Goal: Information Seeking & Learning: Learn about a topic

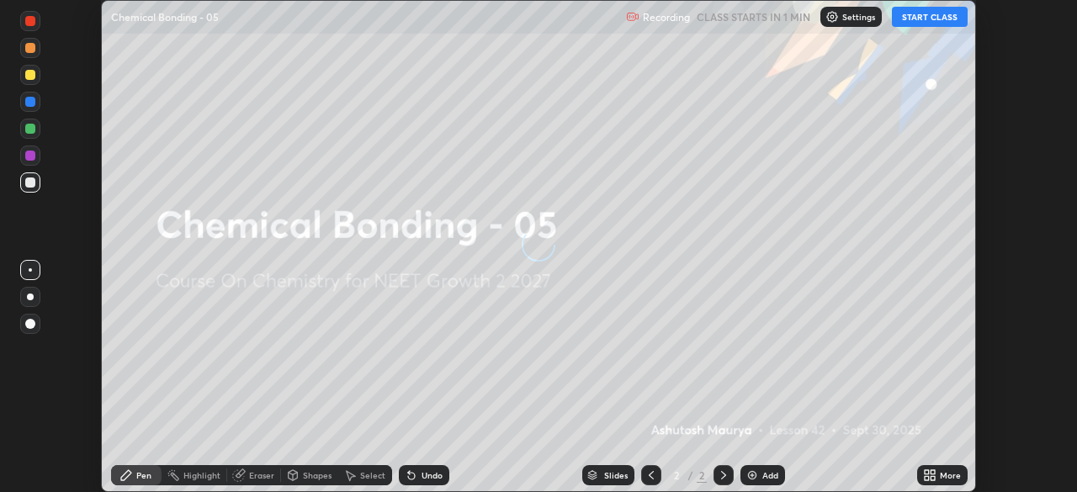
scroll to position [492, 1077]
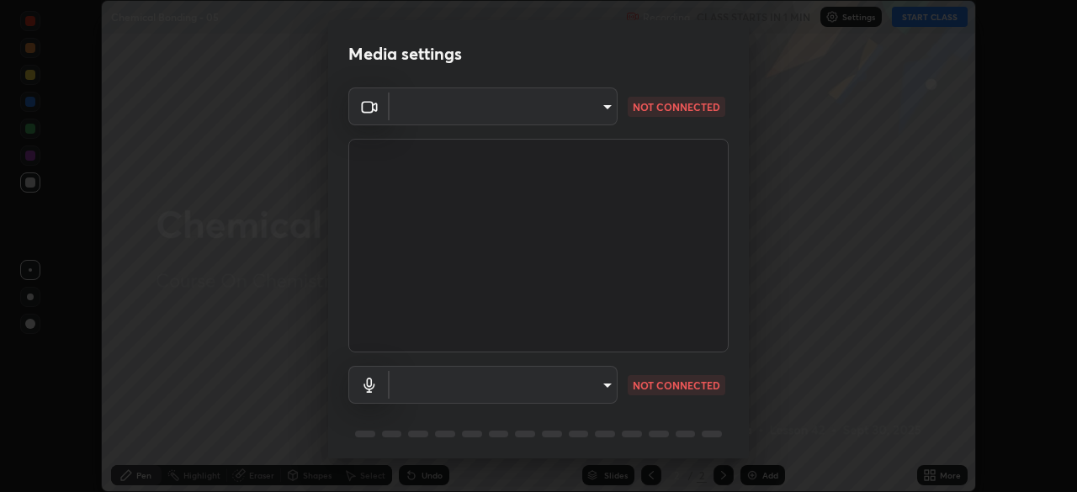
type input "bc685aeedd285d7db1af28b48484641fa4278282599c71468c92a44d82825933"
type input "communications"
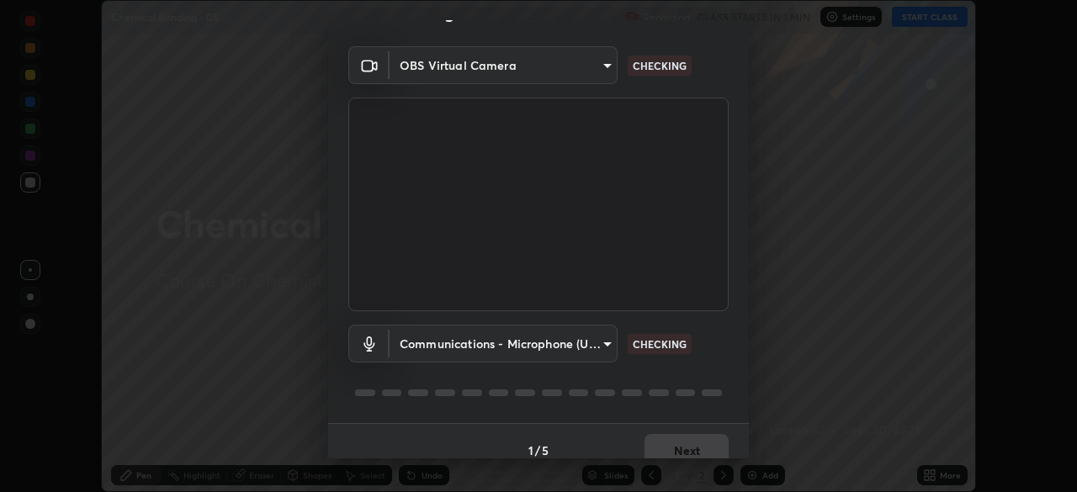
scroll to position [60, 0]
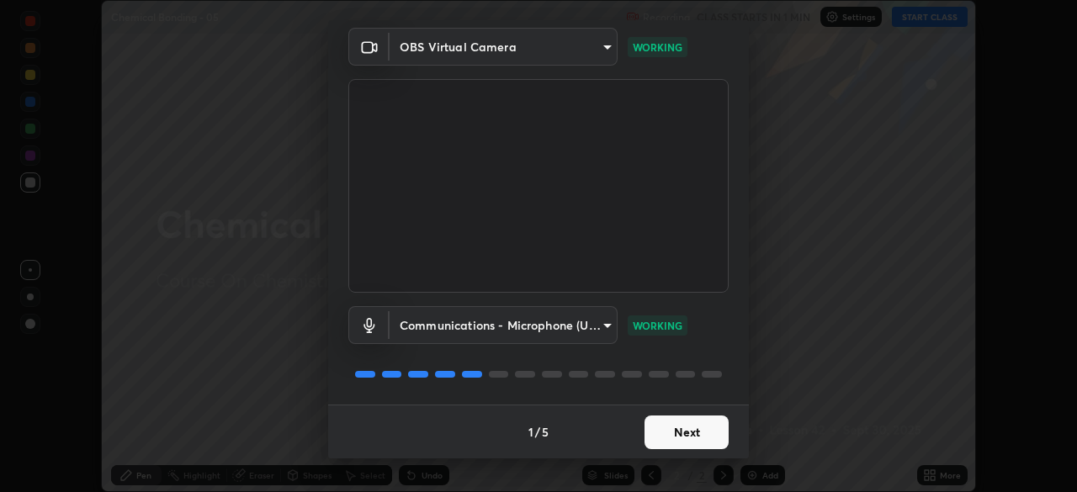
click at [689, 439] on button "Next" at bounding box center [687, 433] width 84 height 34
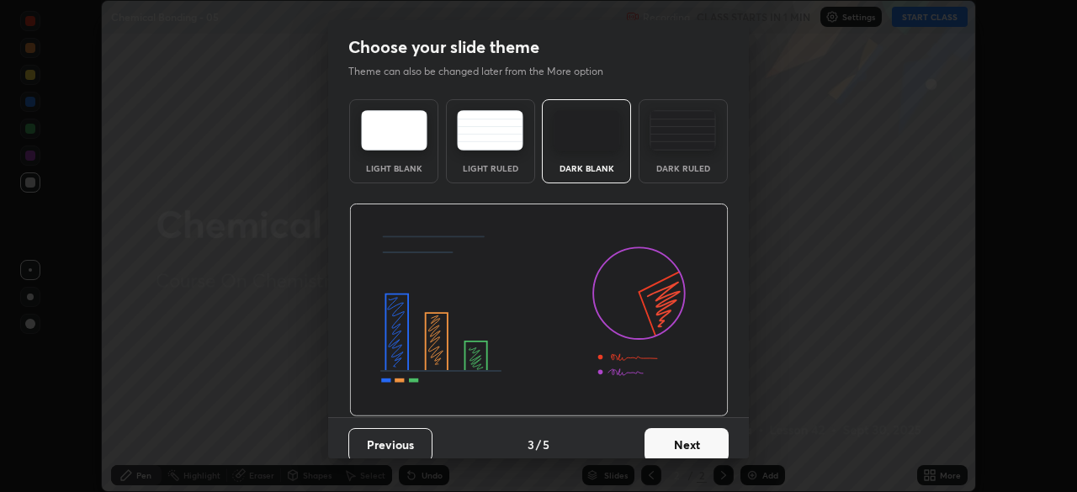
click at [705, 444] on button "Next" at bounding box center [687, 445] width 84 height 34
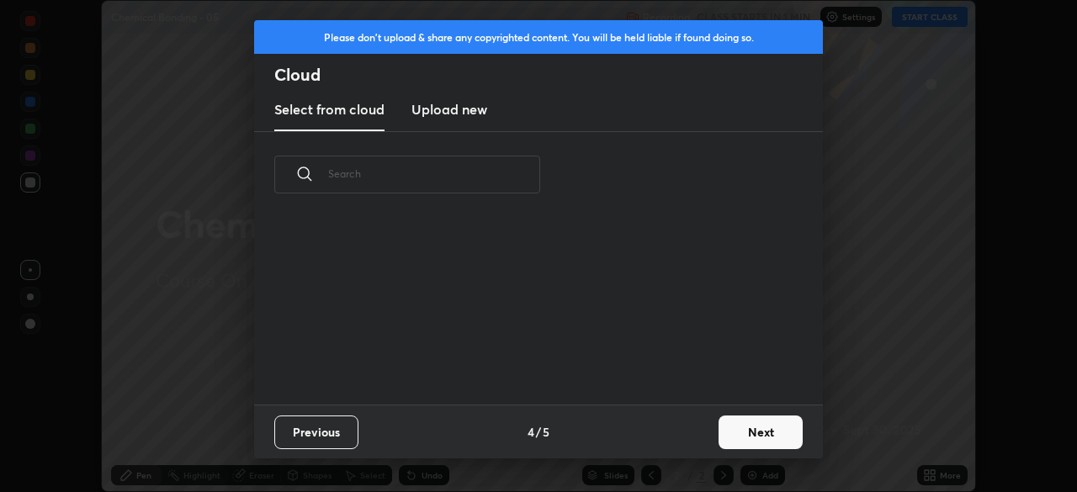
click at [720, 443] on button "Next" at bounding box center [761, 433] width 84 height 34
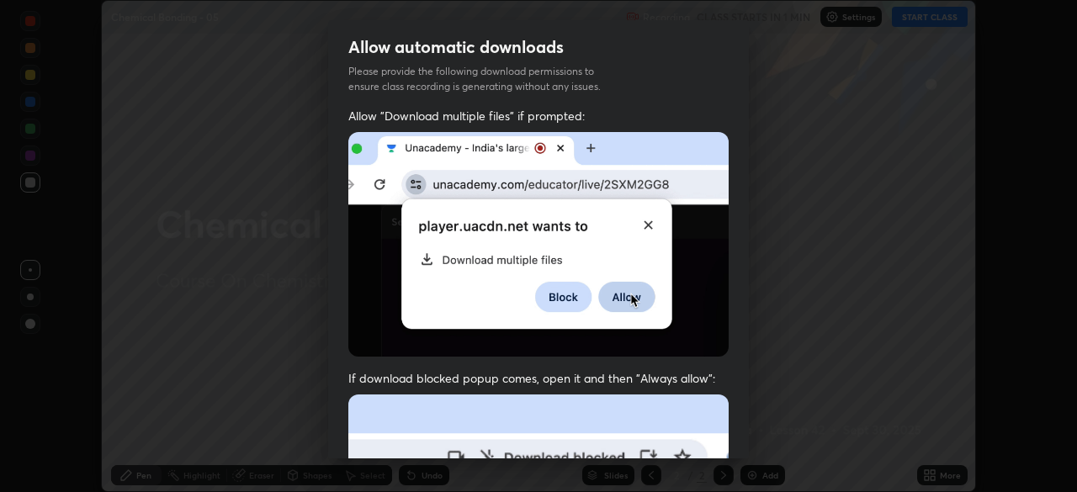
click at [737, 438] on div "Allow "Download multiple files" if prompted: If download blocked popup comes, o…" at bounding box center [538, 462] width 421 height 709
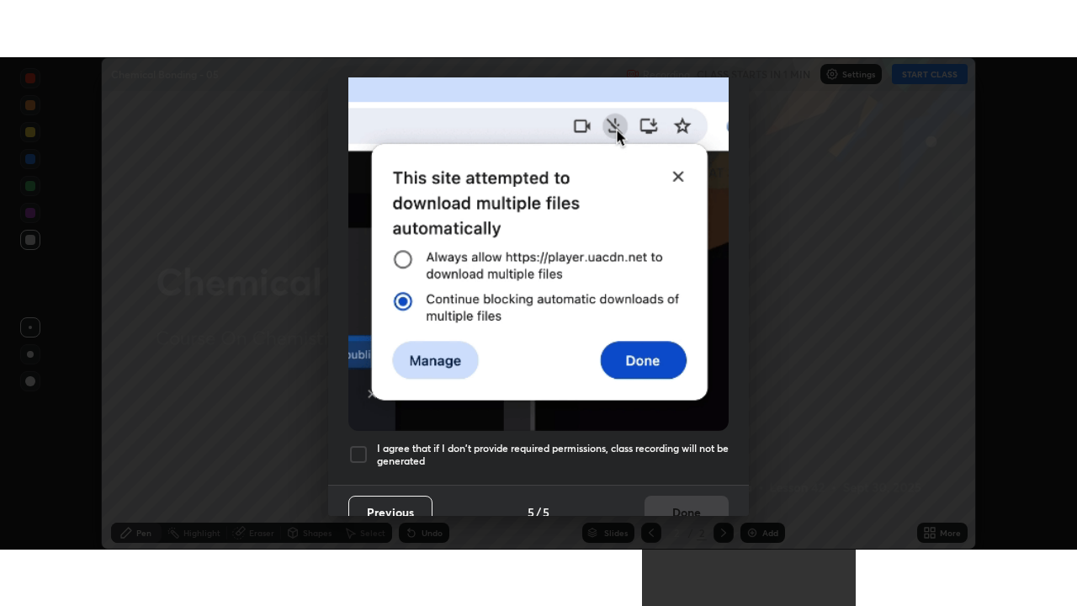
scroll to position [403, 0]
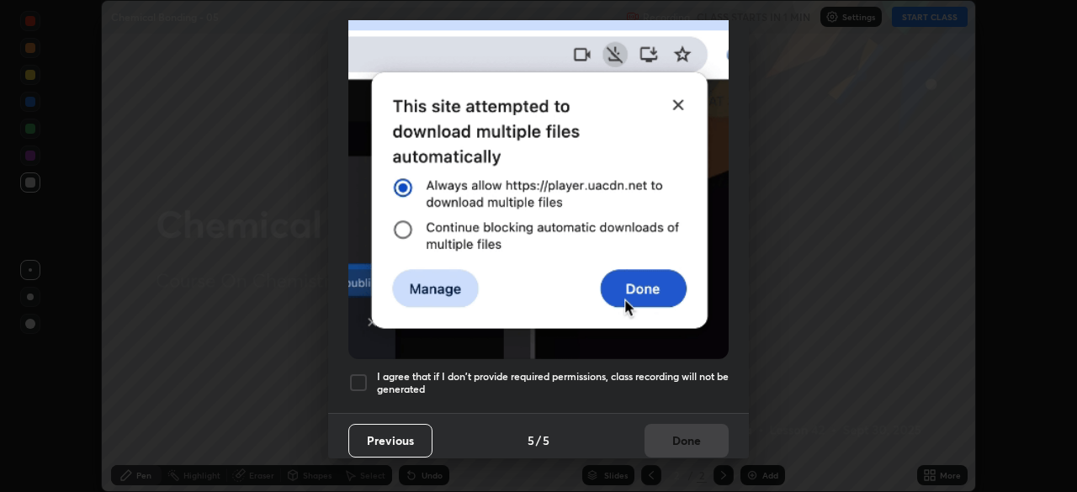
click at [686, 370] on h5 "I agree that if I don't provide required permissions, class recording will not …" at bounding box center [553, 383] width 352 height 26
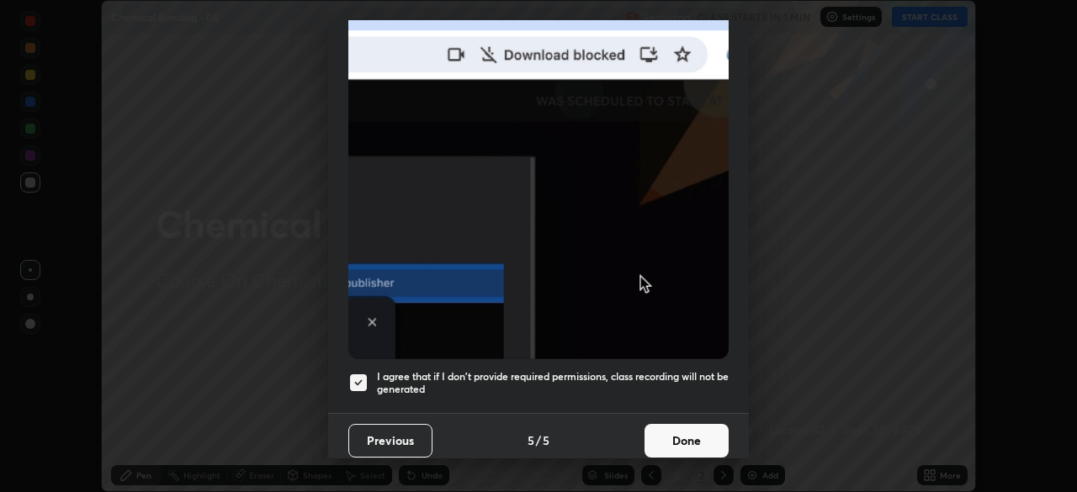
click at [693, 428] on button "Done" at bounding box center [687, 441] width 84 height 34
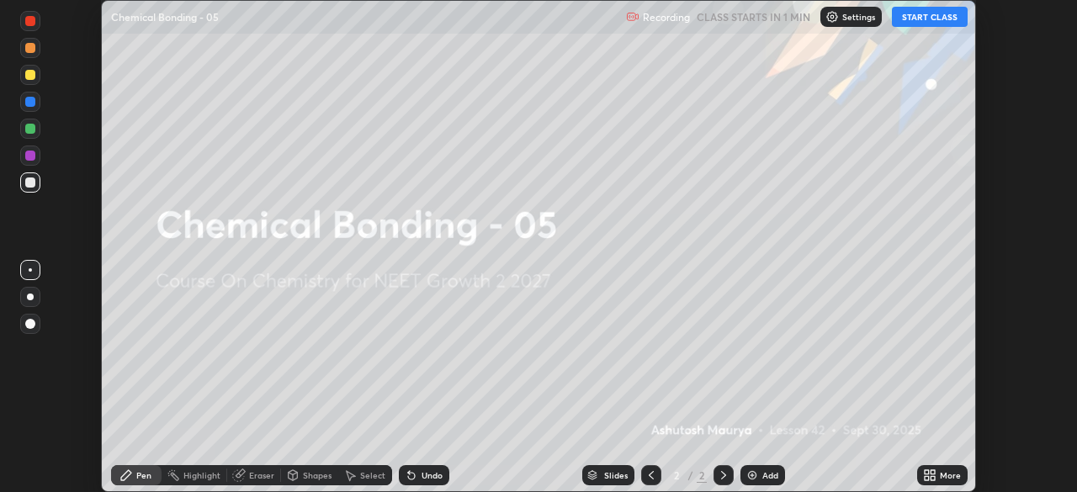
click at [927, 473] on icon at bounding box center [927, 473] width 4 height 4
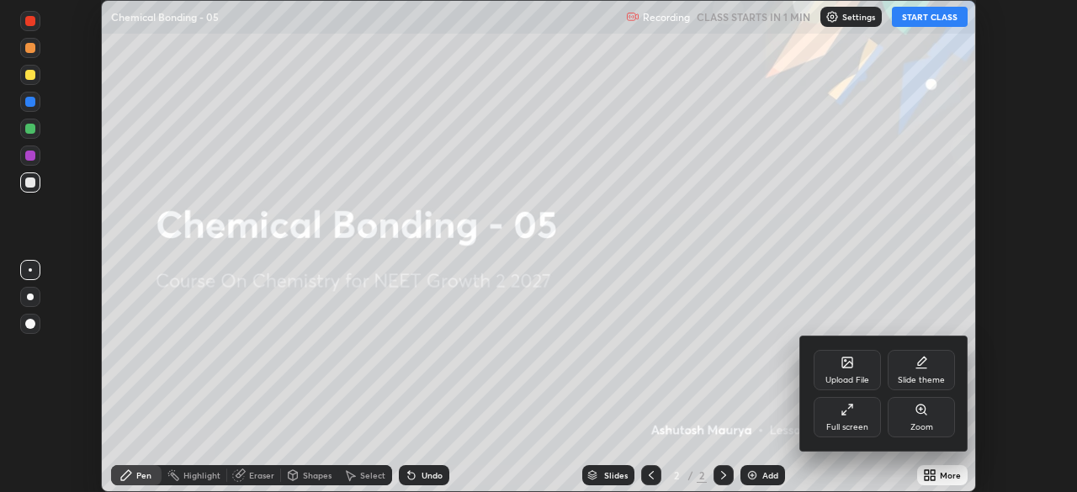
click at [851, 424] on div "Full screen" at bounding box center [848, 427] width 42 height 8
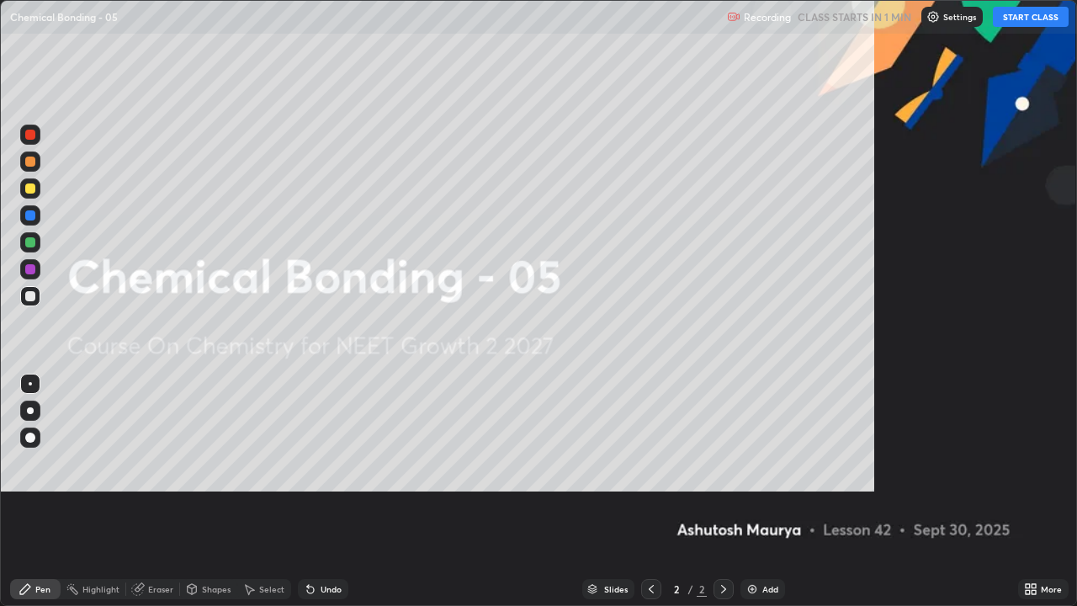
scroll to position [606, 1077]
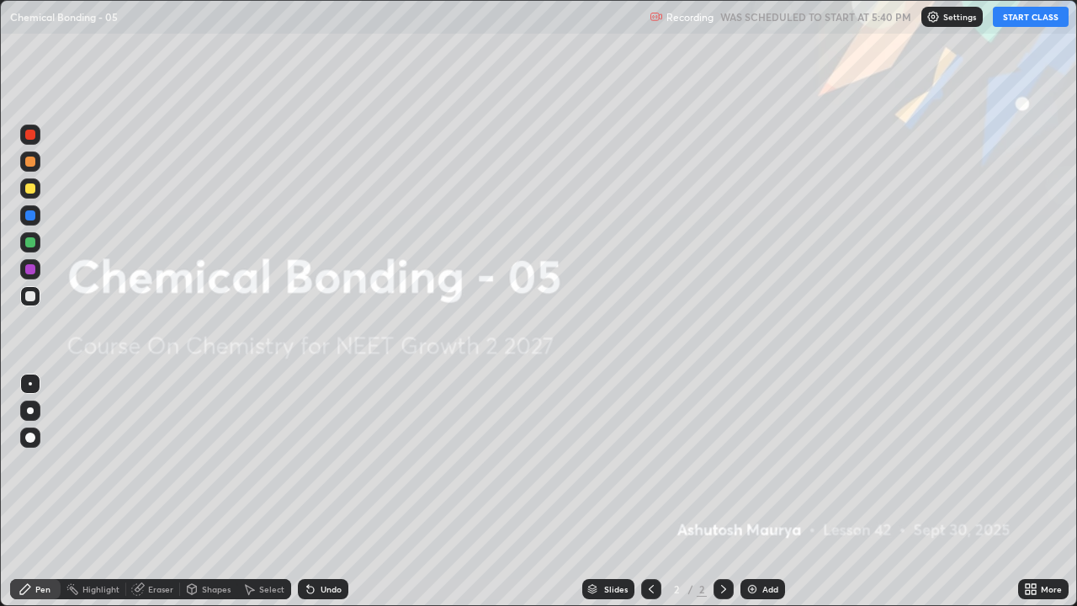
click at [1013, 21] on button "START CLASS" at bounding box center [1031, 17] width 76 height 20
click at [754, 492] on img at bounding box center [752, 588] width 13 height 13
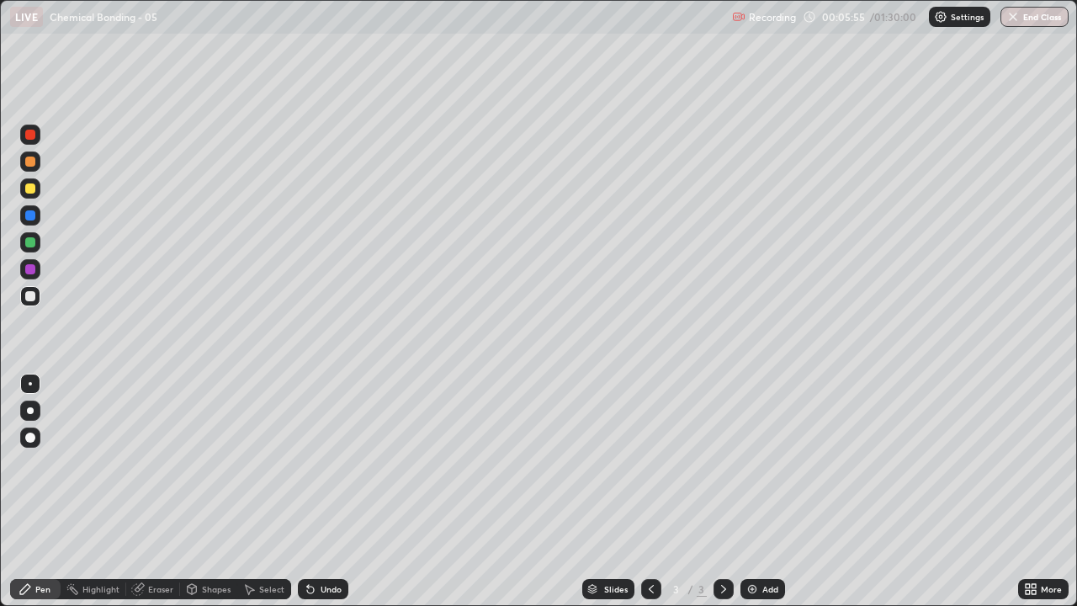
click at [30, 163] on div at bounding box center [30, 162] width 10 height 10
click at [31, 412] on div at bounding box center [30, 410] width 7 height 7
click at [34, 296] on div at bounding box center [30, 296] width 10 height 10
click at [756, 492] on img at bounding box center [752, 588] width 13 height 13
click at [32, 269] on div at bounding box center [30, 269] width 10 height 10
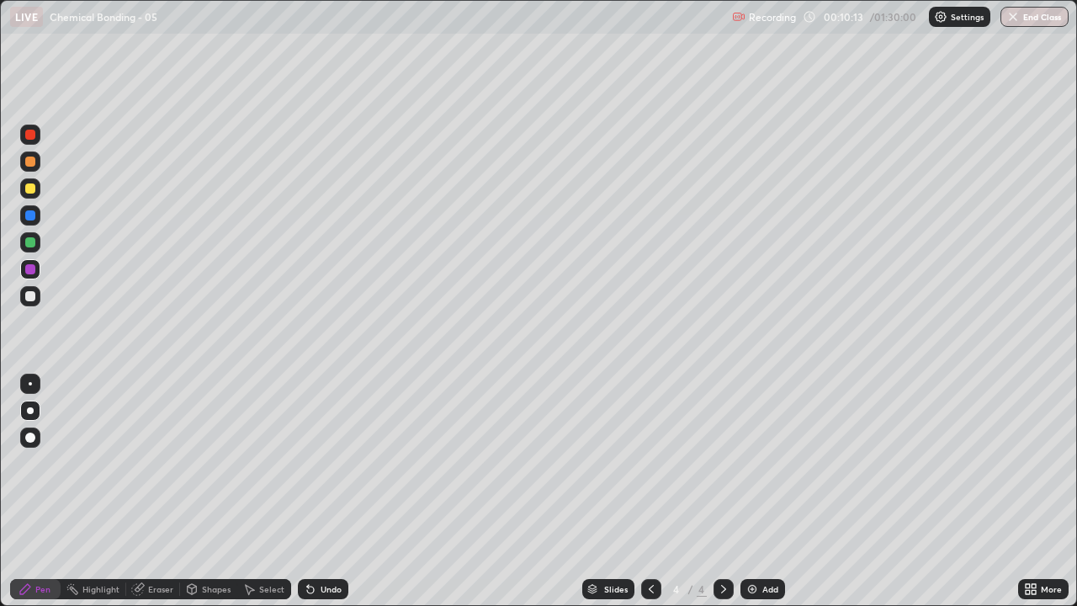
click at [29, 244] on div at bounding box center [30, 242] width 10 height 10
click at [38, 296] on div at bounding box center [30, 296] width 20 height 20
click at [767, 492] on div "Add" at bounding box center [771, 589] width 16 height 8
click at [33, 189] on div at bounding box center [30, 188] width 10 height 10
click at [32, 297] on div at bounding box center [30, 296] width 10 height 10
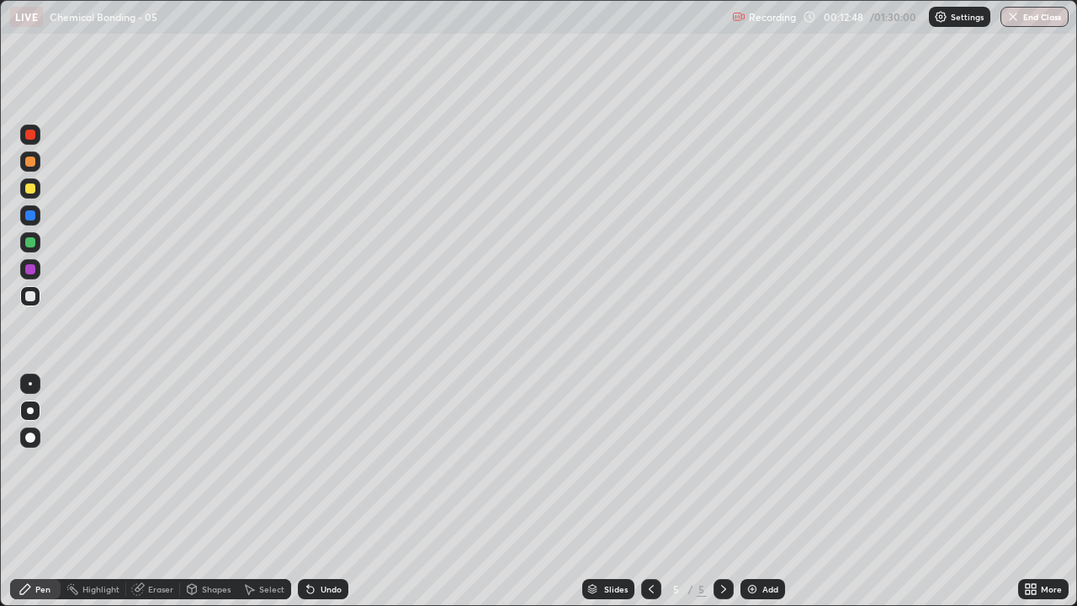
click at [153, 492] on div "Eraser" at bounding box center [160, 589] width 25 height 8
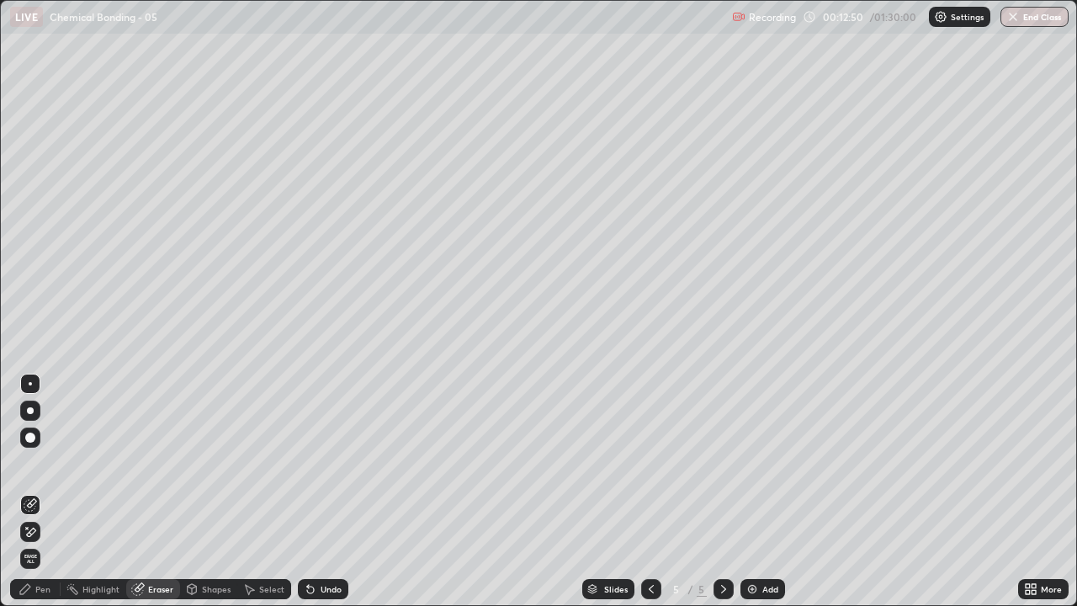
click at [50, 492] on div "Pen" at bounding box center [42, 589] width 15 height 8
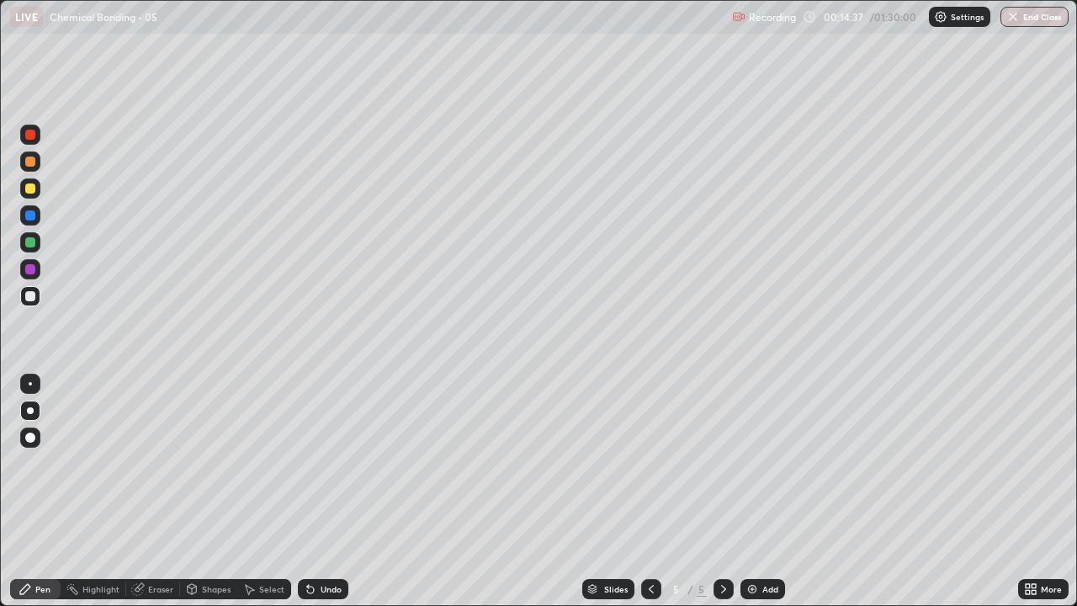
click at [321, 492] on div "Undo" at bounding box center [331, 589] width 21 height 8
click at [34, 244] on div at bounding box center [30, 242] width 10 height 10
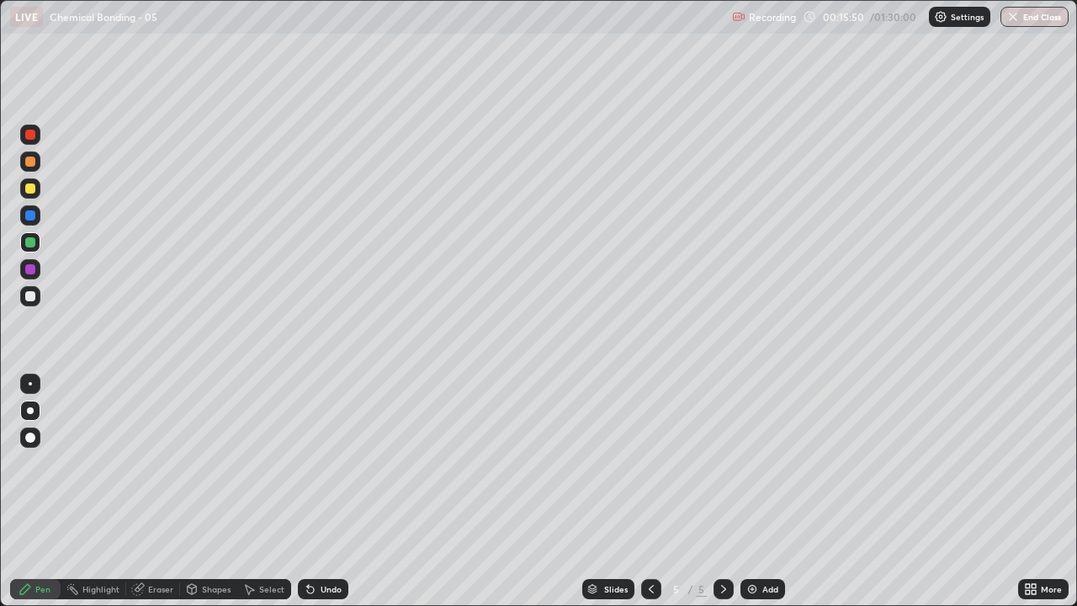
click at [38, 299] on div at bounding box center [30, 296] width 20 height 20
click at [760, 492] on div "Add" at bounding box center [763, 589] width 45 height 20
click at [31, 168] on div at bounding box center [30, 162] width 20 height 20
click at [33, 247] on div at bounding box center [30, 242] width 10 height 10
click at [26, 297] on div at bounding box center [30, 296] width 10 height 10
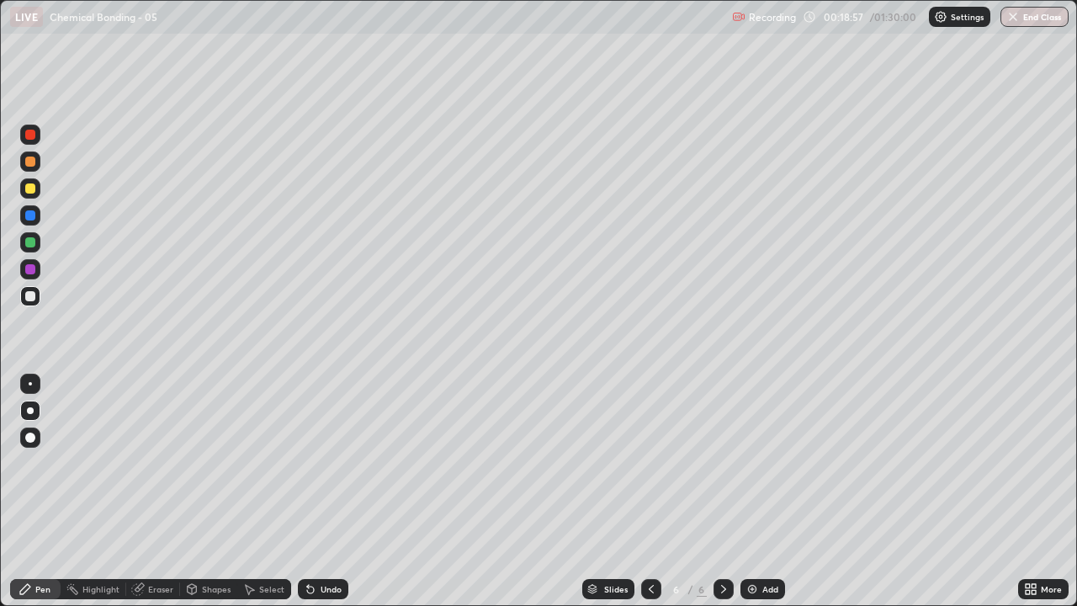
click at [30, 384] on div at bounding box center [30, 383] width 3 height 3
click at [29, 271] on div at bounding box center [30, 269] width 10 height 10
click at [32, 298] on div at bounding box center [30, 296] width 10 height 10
click at [30, 411] on div at bounding box center [30, 410] width 7 height 7
click at [33, 216] on div at bounding box center [30, 215] width 10 height 10
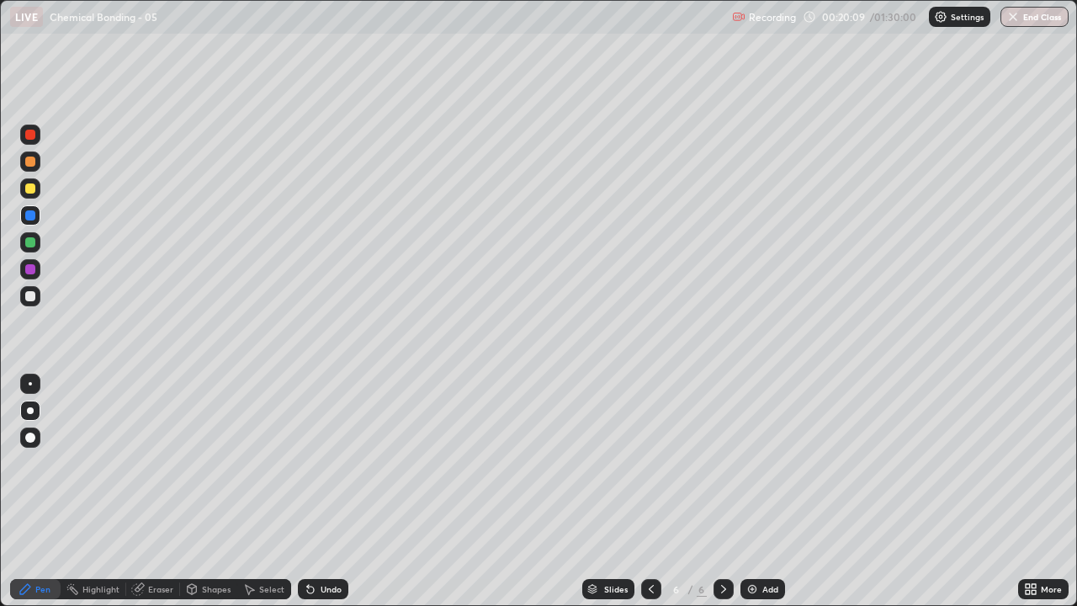
click at [30, 297] on div at bounding box center [30, 296] width 10 height 10
click at [332, 492] on div "Undo" at bounding box center [331, 589] width 21 height 8
click at [33, 193] on div at bounding box center [30, 188] width 10 height 10
click at [32, 268] on div at bounding box center [30, 269] width 10 height 10
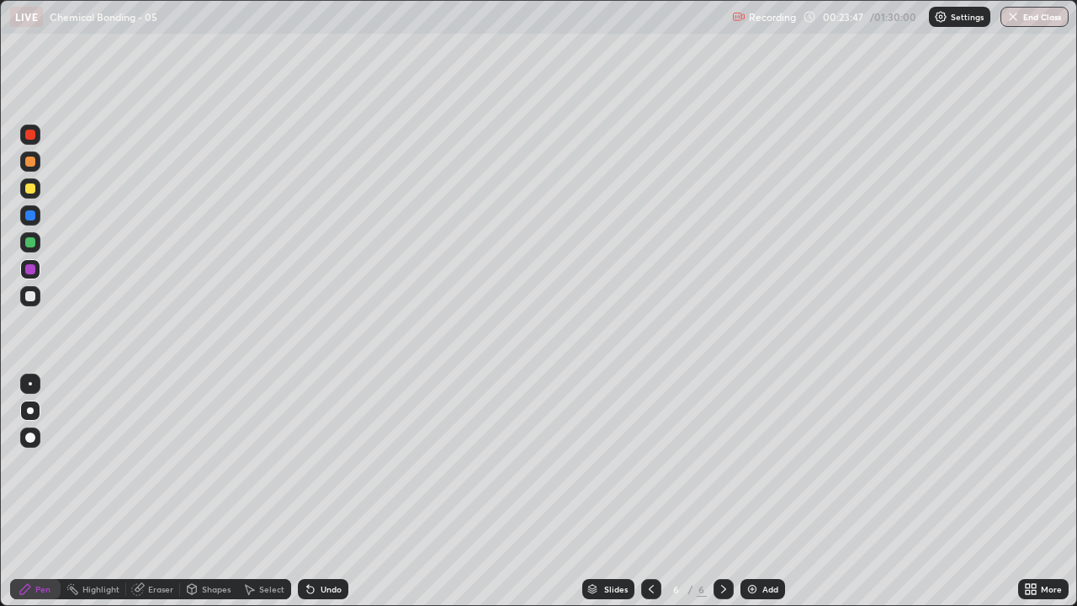
click at [156, 492] on div "Eraser" at bounding box center [160, 589] width 25 height 8
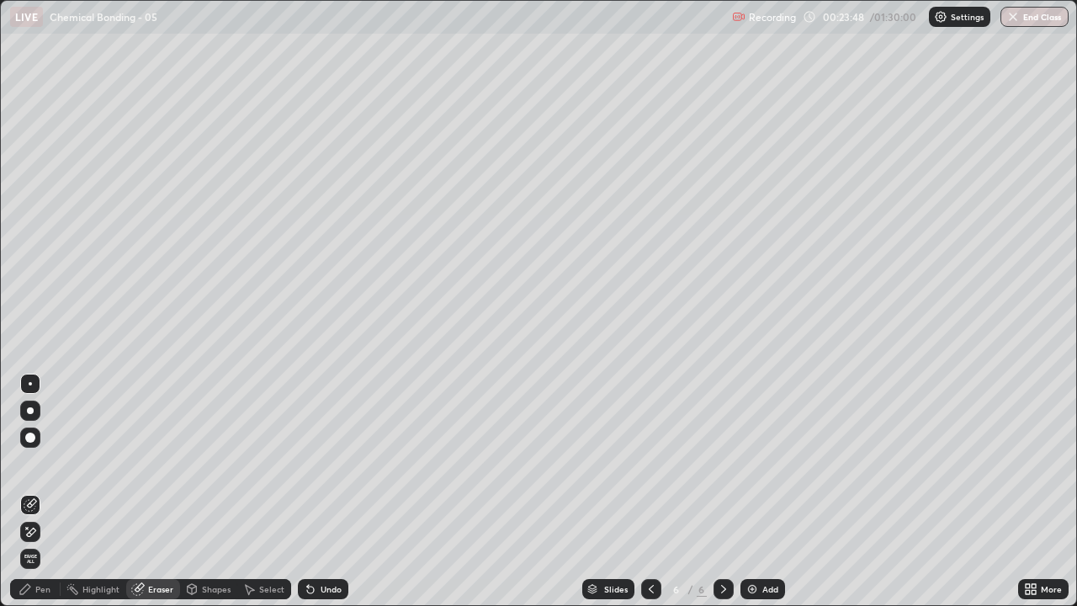
click at [33, 492] on icon at bounding box center [30, 532] width 13 height 14
click at [42, 492] on div "Pen" at bounding box center [42, 589] width 15 height 8
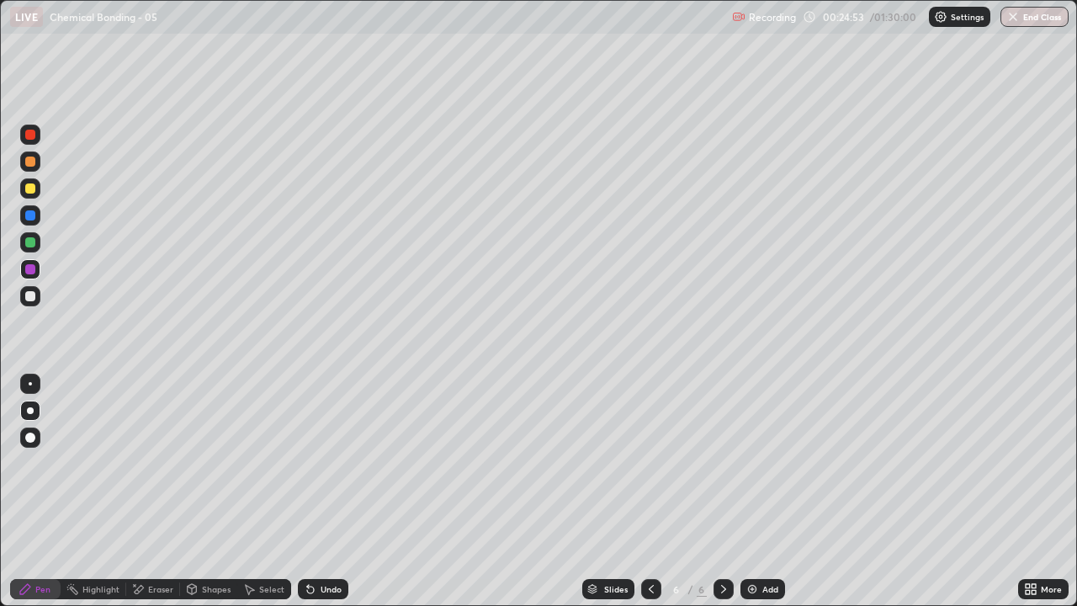
click at [32, 299] on div at bounding box center [30, 296] width 10 height 10
click at [765, 492] on div "Add" at bounding box center [771, 589] width 16 height 8
click at [31, 189] on div at bounding box center [30, 188] width 10 height 10
click at [322, 492] on div "Undo" at bounding box center [331, 589] width 21 height 8
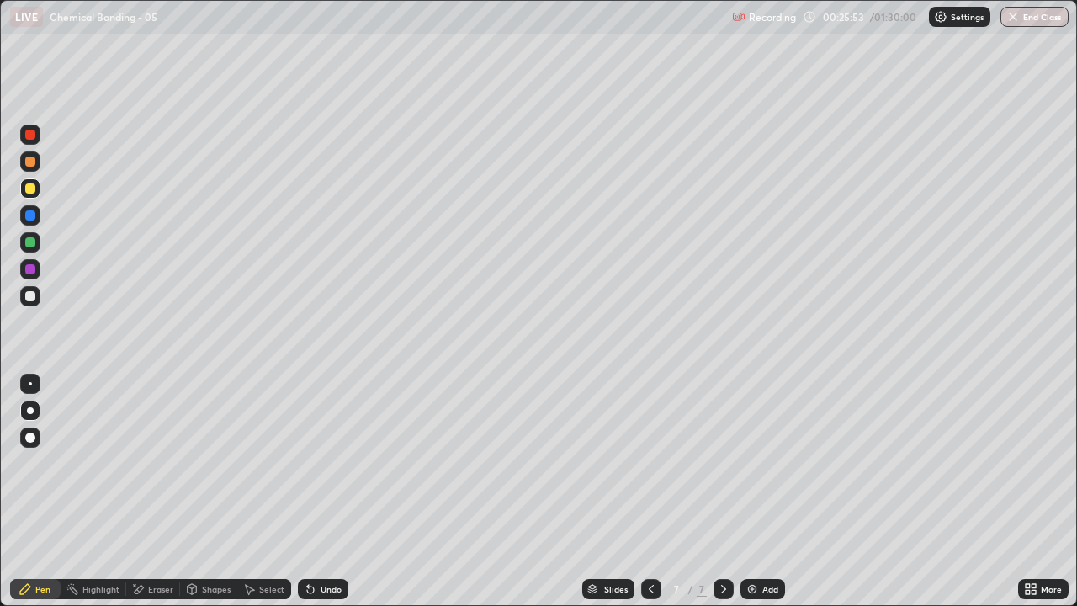
click at [322, 492] on div "Undo" at bounding box center [323, 589] width 51 height 20
click at [33, 292] on div at bounding box center [30, 296] width 10 height 10
click at [165, 492] on div "Eraser" at bounding box center [160, 589] width 25 height 8
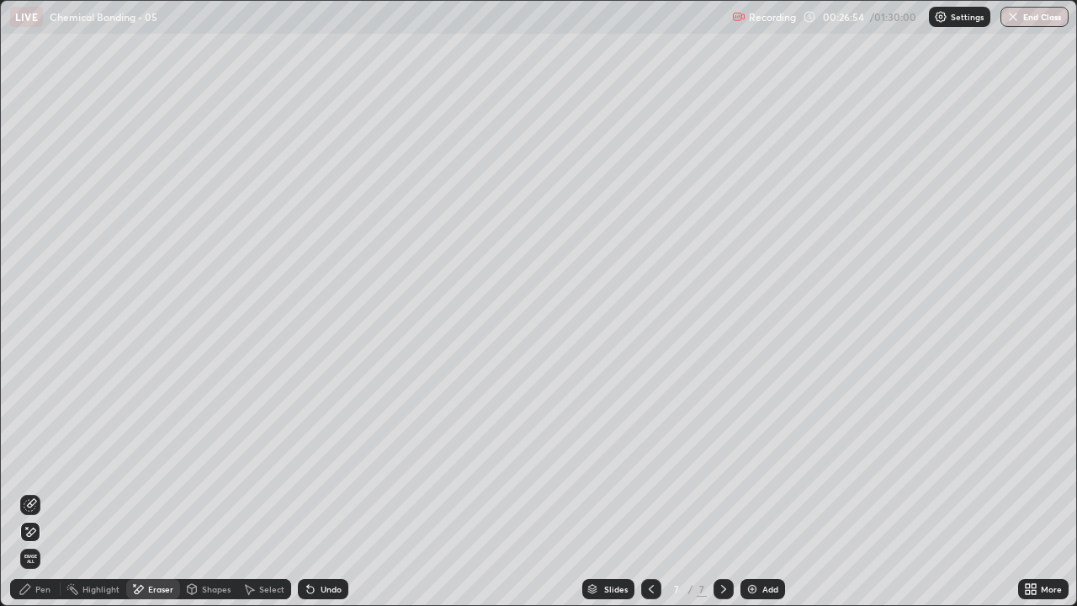
click at [47, 492] on div "Pen" at bounding box center [42, 589] width 15 height 8
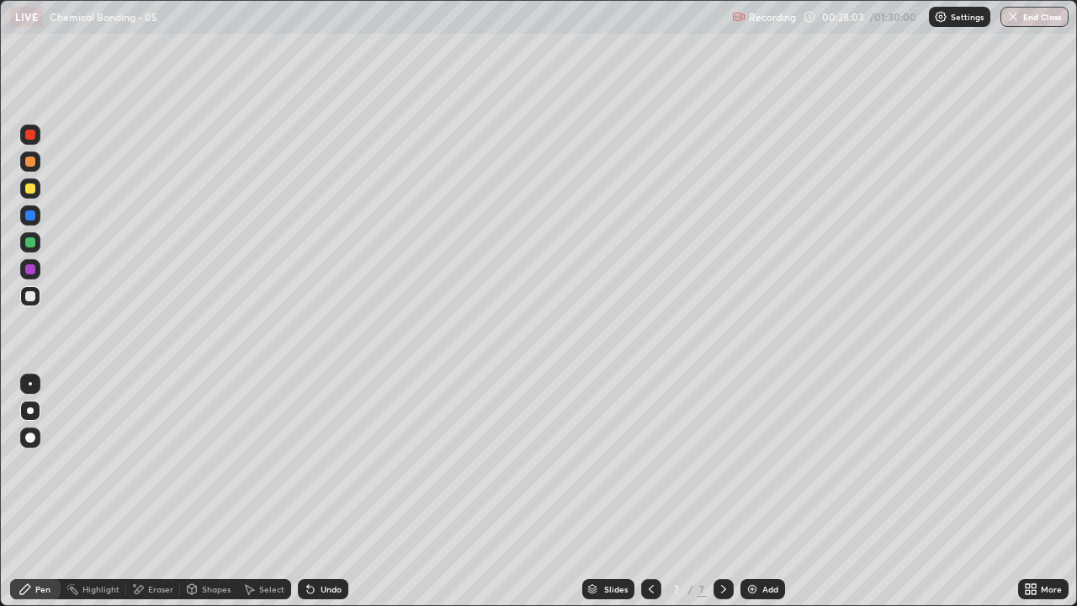
click at [335, 492] on div "Undo" at bounding box center [331, 589] width 21 height 8
click at [26, 266] on div at bounding box center [30, 269] width 10 height 10
click at [331, 492] on div "Undo" at bounding box center [331, 589] width 21 height 8
click at [32, 300] on div at bounding box center [30, 296] width 10 height 10
click at [326, 492] on div "Undo" at bounding box center [331, 589] width 21 height 8
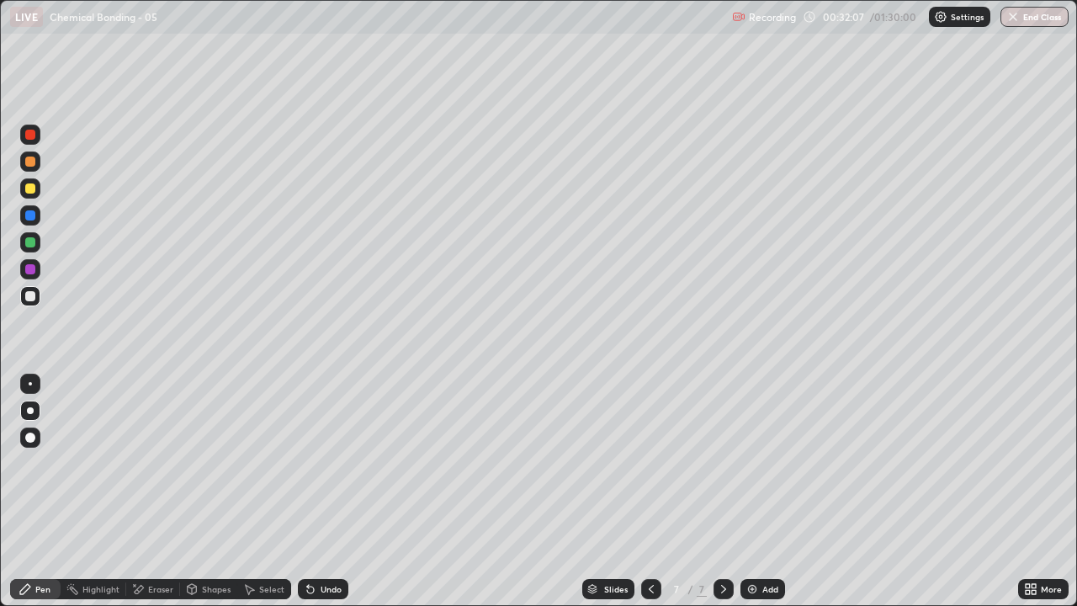
click at [332, 492] on div "Undo" at bounding box center [331, 589] width 21 height 8
click at [765, 492] on div "Add" at bounding box center [771, 589] width 16 height 8
click at [322, 492] on div "Undo" at bounding box center [331, 589] width 21 height 8
click at [146, 492] on div "Eraser" at bounding box center [153, 589] width 54 height 20
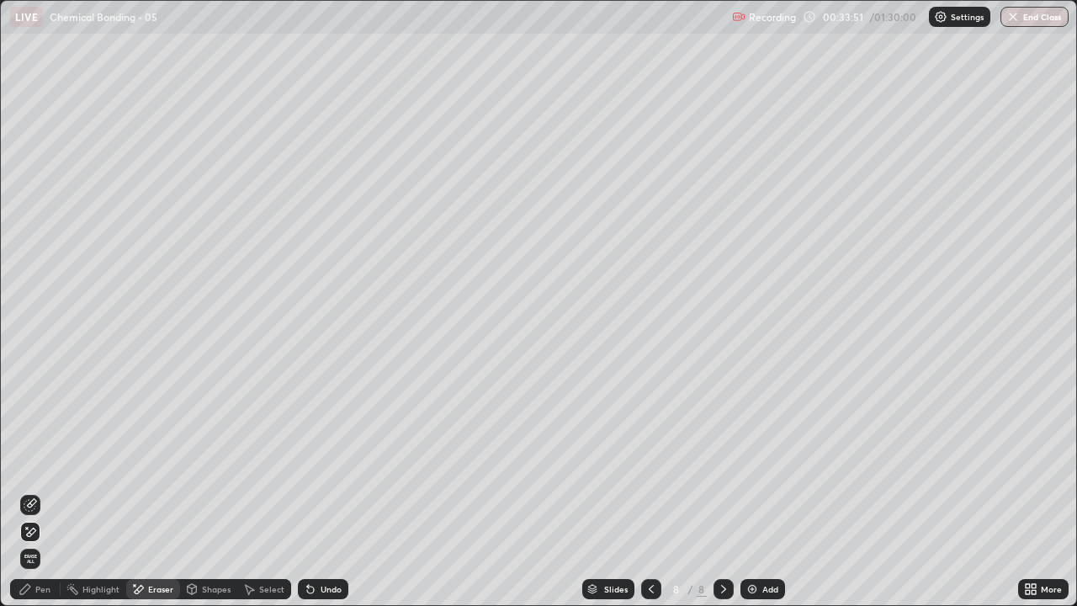
click at [48, 492] on div "Pen" at bounding box center [42, 589] width 15 height 8
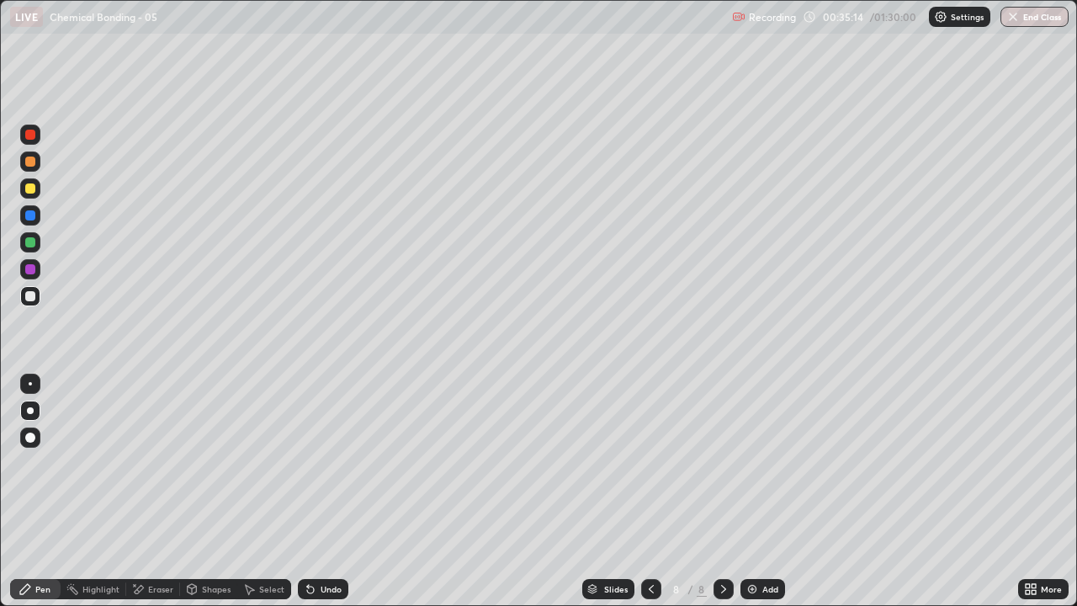
click at [322, 492] on div "Undo" at bounding box center [331, 589] width 21 height 8
click at [330, 492] on div "Undo" at bounding box center [331, 589] width 21 height 8
click at [331, 492] on div "Undo" at bounding box center [331, 589] width 21 height 8
click at [757, 492] on img at bounding box center [752, 588] width 13 height 13
click at [29, 246] on div at bounding box center [30, 242] width 10 height 10
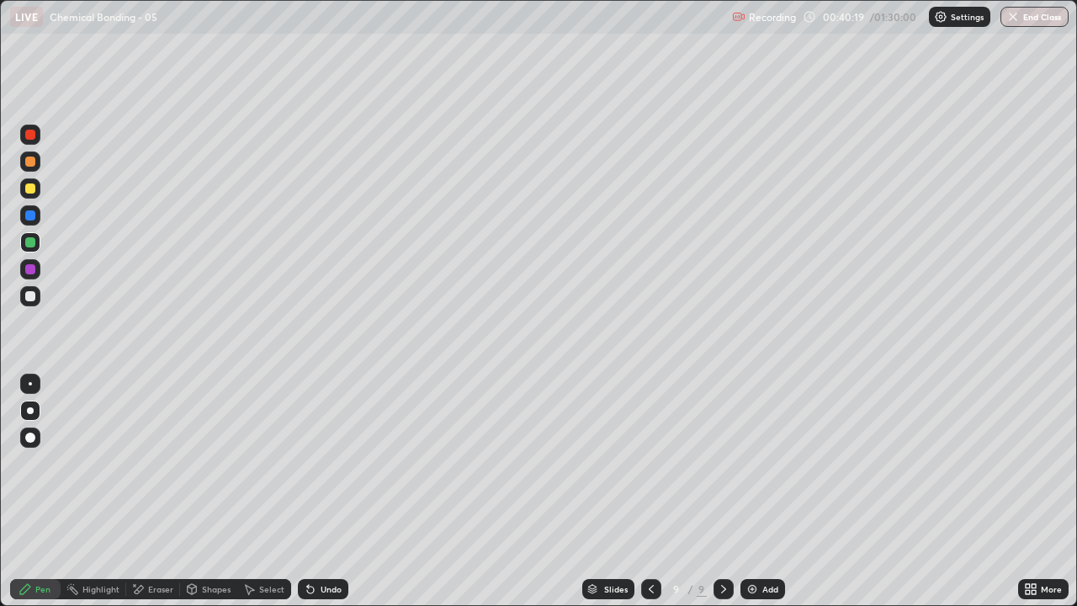
click at [649, 492] on icon at bounding box center [651, 588] width 13 height 13
click at [653, 492] on icon at bounding box center [651, 588] width 13 height 13
click at [722, 492] on icon at bounding box center [723, 588] width 13 height 13
click at [721, 492] on icon at bounding box center [723, 589] width 5 height 8
click at [723, 492] on icon at bounding box center [723, 588] width 13 height 13
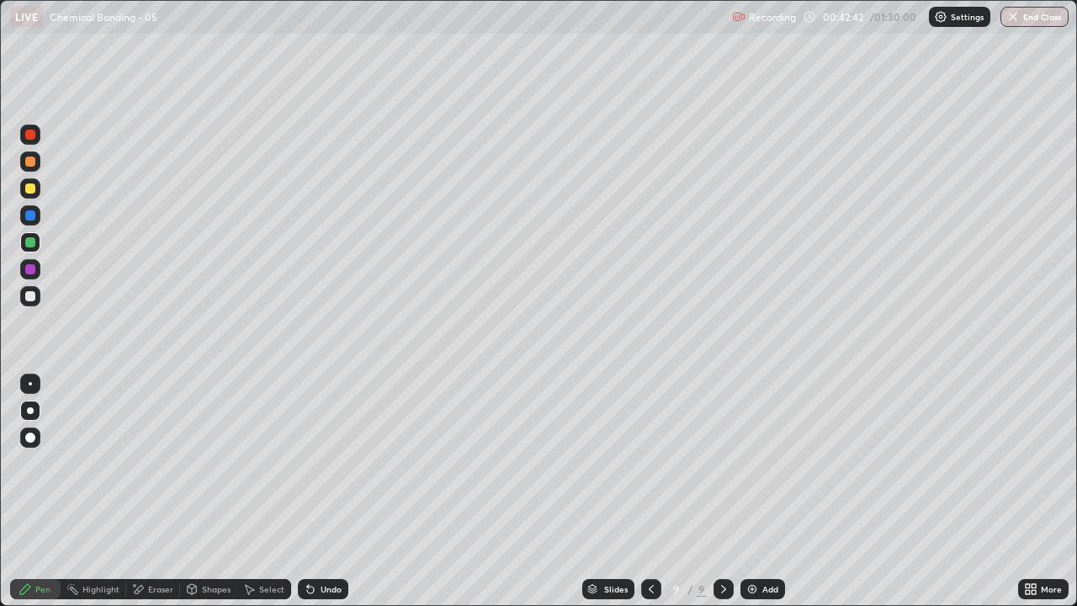
click at [651, 492] on icon at bounding box center [651, 588] width 13 height 13
click at [724, 492] on icon at bounding box center [723, 588] width 13 height 13
click at [722, 492] on icon at bounding box center [723, 588] width 13 height 13
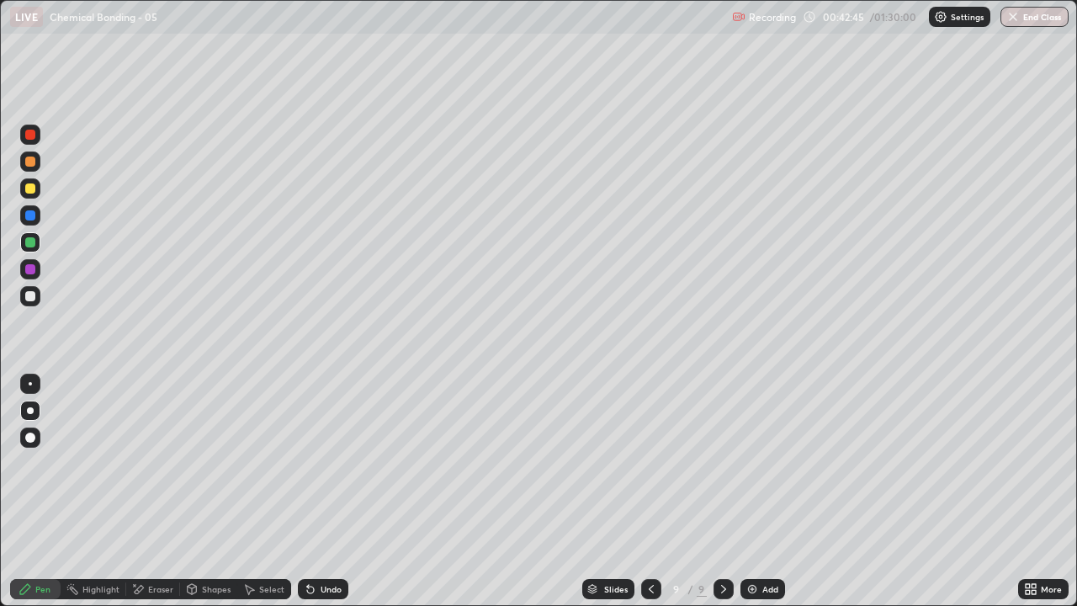
click at [722, 492] on icon at bounding box center [723, 588] width 13 height 13
click at [772, 492] on div "Add" at bounding box center [771, 589] width 16 height 8
click at [34, 159] on div at bounding box center [30, 162] width 10 height 10
click at [31, 298] on div at bounding box center [30, 296] width 10 height 10
click at [154, 492] on div "Eraser" at bounding box center [160, 589] width 25 height 8
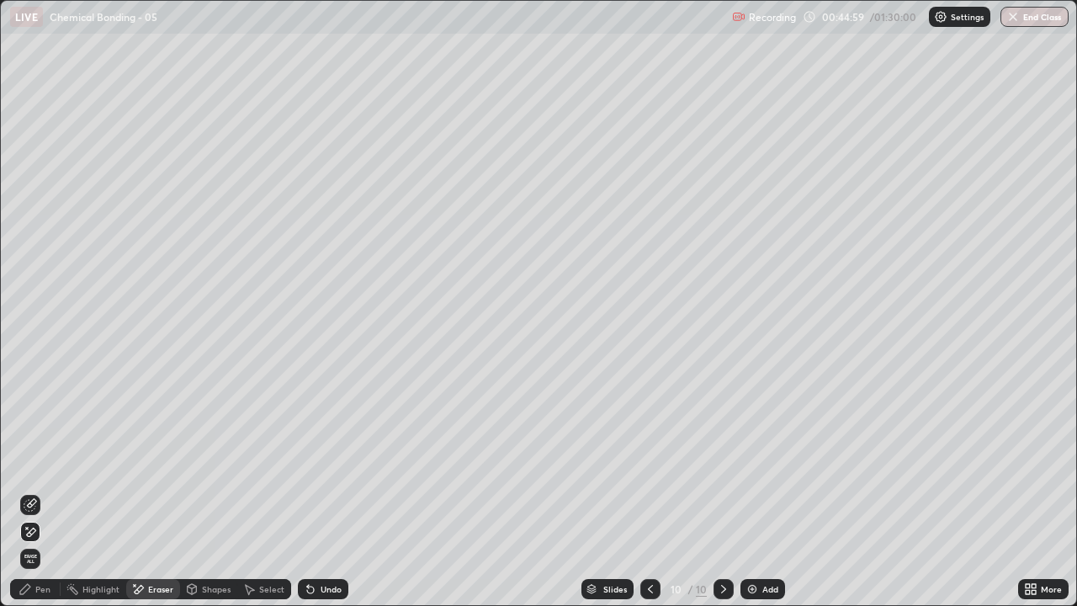
click at [43, 492] on div "Pen" at bounding box center [42, 589] width 15 height 8
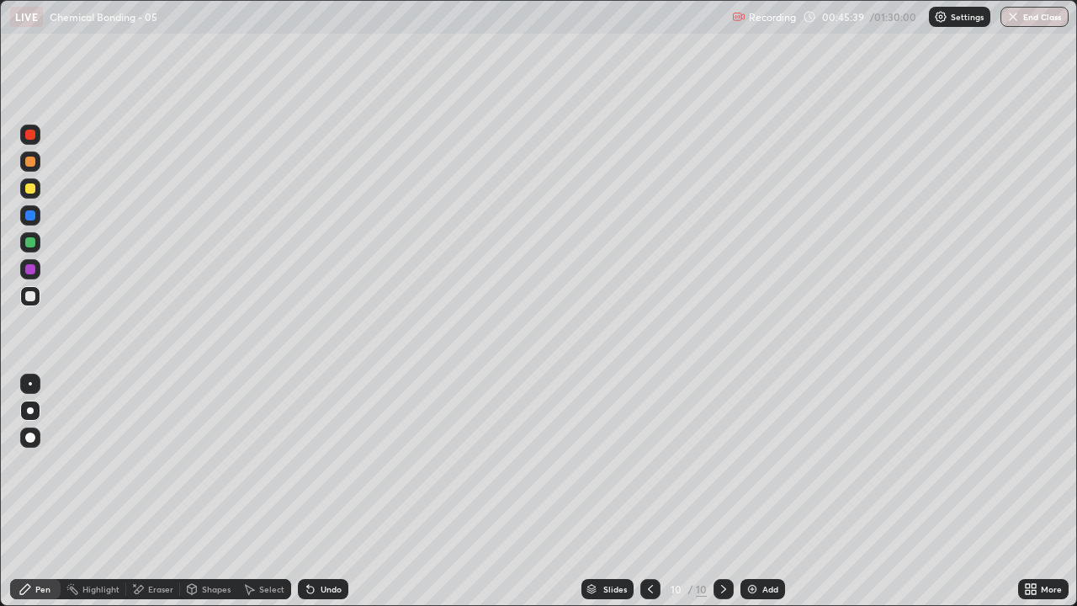
click at [335, 492] on div "Undo" at bounding box center [331, 589] width 21 height 8
click at [329, 492] on div "Undo" at bounding box center [331, 589] width 21 height 8
click at [327, 492] on div "Undo" at bounding box center [331, 589] width 21 height 8
click at [328, 492] on div "Undo" at bounding box center [331, 589] width 21 height 8
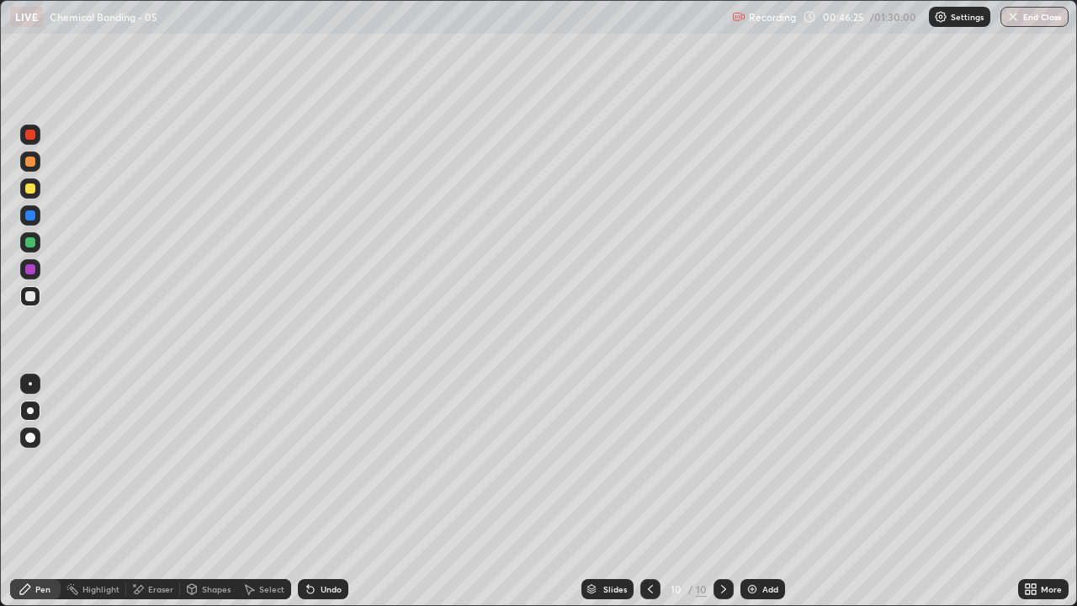
click at [26, 242] on div at bounding box center [30, 242] width 10 height 10
click at [32, 297] on div at bounding box center [30, 296] width 10 height 10
click at [29, 244] on div at bounding box center [30, 242] width 10 height 10
click at [30, 297] on div at bounding box center [30, 296] width 10 height 10
click at [334, 492] on div "Undo" at bounding box center [331, 589] width 21 height 8
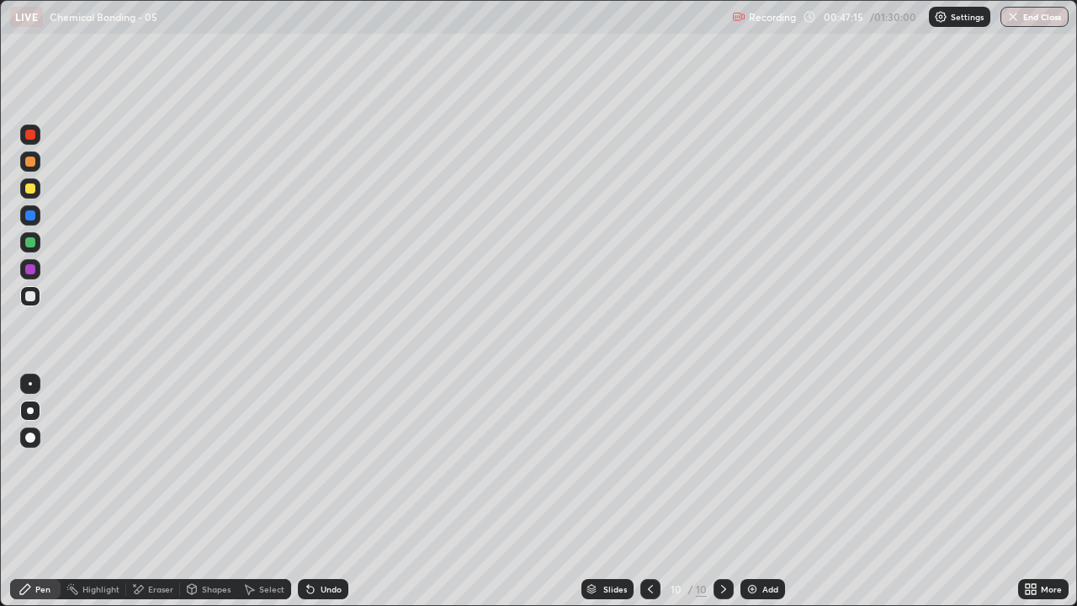
click at [339, 492] on div "Undo" at bounding box center [331, 589] width 21 height 8
click at [342, 492] on div "Undo" at bounding box center [323, 589] width 51 height 20
click at [344, 492] on div "Undo" at bounding box center [323, 589] width 51 height 20
click at [345, 492] on div "Undo" at bounding box center [323, 589] width 51 height 20
click at [768, 492] on div "Add" at bounding box center [771, 589] width 16 height 8
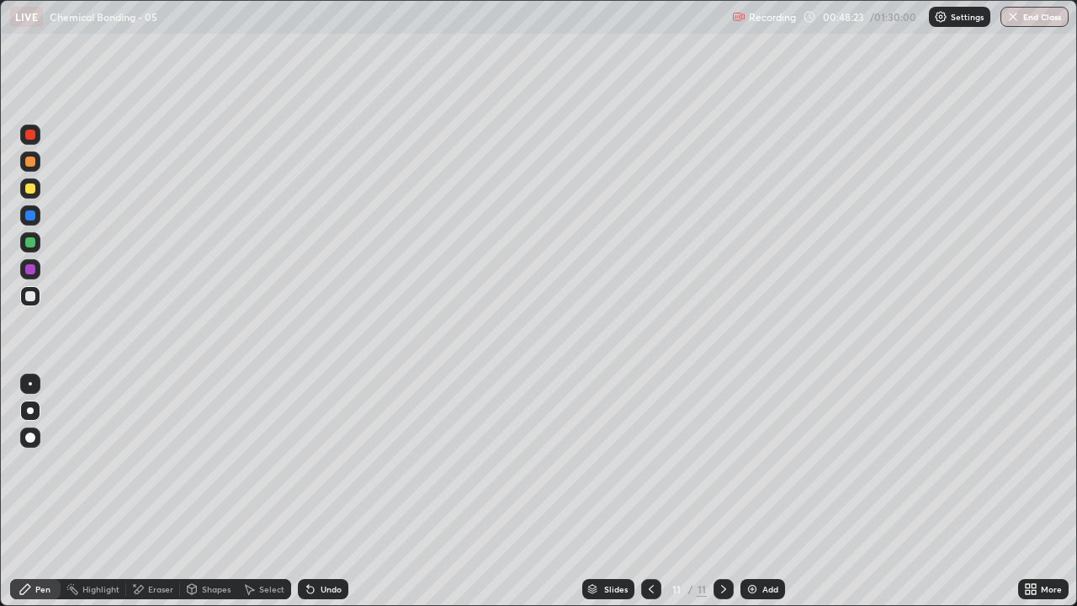
click at [33, 191] on div at bounding box center [30, 188] width 10 height 10
click at [32, 294] on div at bounding box center [30, 296] width 10 height 10
click at [768, 492] on div "Add" at bounding box center [771, 589] width 16 height 8
click at [31, 240] on div at bounding box center [30, 242] width 10 height 10
click at [31, 296] on div at bounding box center [30, 296] width 10 height 10
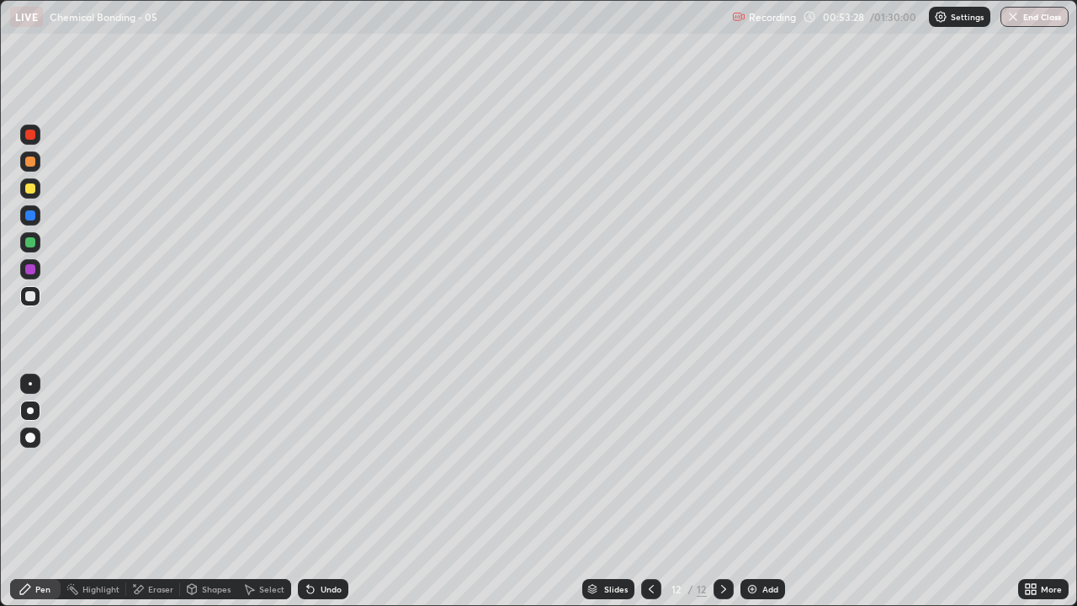
click at [650, 492] on icon at bounding box center [651, 588] width 13 height 13
click at [658, 492] on div at bounding box center [651, 589] width 20 height 20
click at [659, 492] on div at bounding box center [651, 589] width 20 height 20
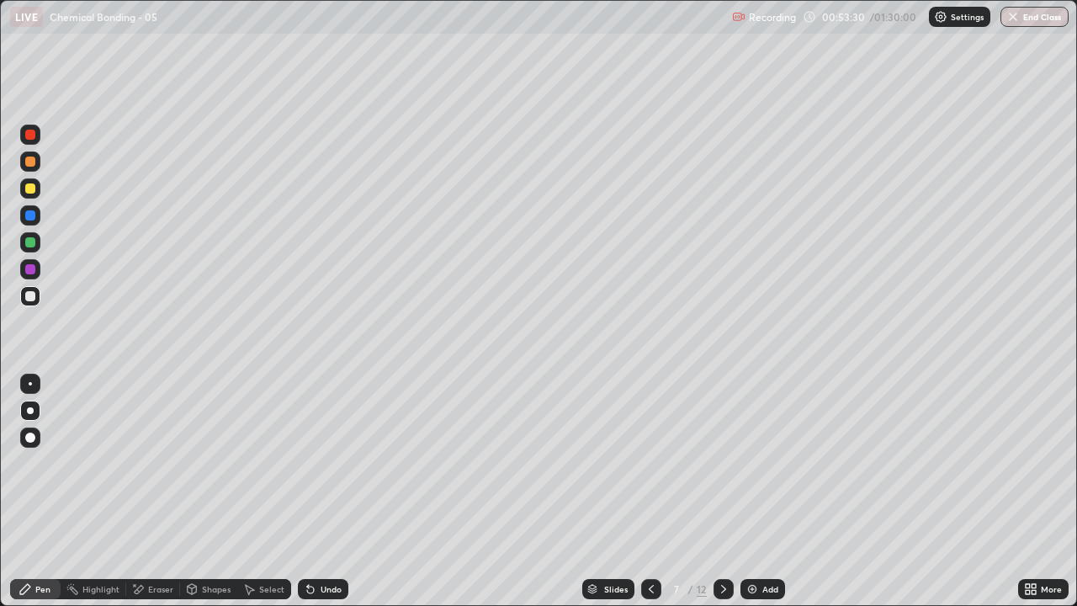
click at [650, 492] on icon at bounding box center [651, 588] width 13 height 13
click at [652, 492] on icon at bounding box center [651, 588] width 13 height 13
click at [722, 492] on icon at bounding box center [723, 588] width 13 height 13
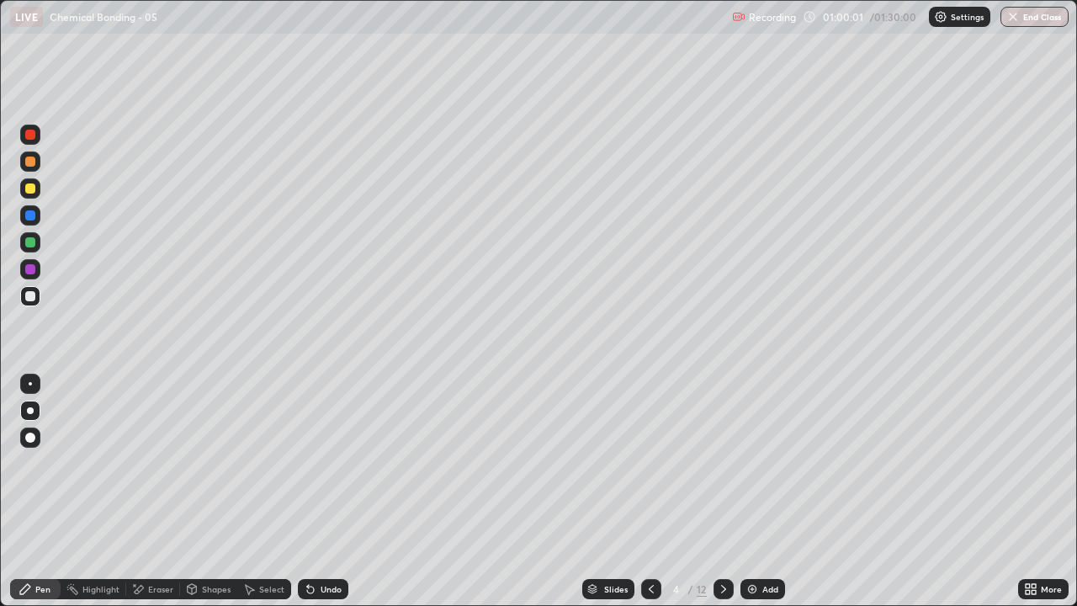
click at [726, 492] on div at bounding box center [724, 589] width 20 height 20
click at [719, 492] on icon at bounding box center [723, 588] width 13 height 13
click at [523, 492] on div "Slides 6 / 12 Add" at bounding box center [683, 589] width 670 height 34
click at [723, 492] on icon at bounding box center [723, 588] width 13 height 13
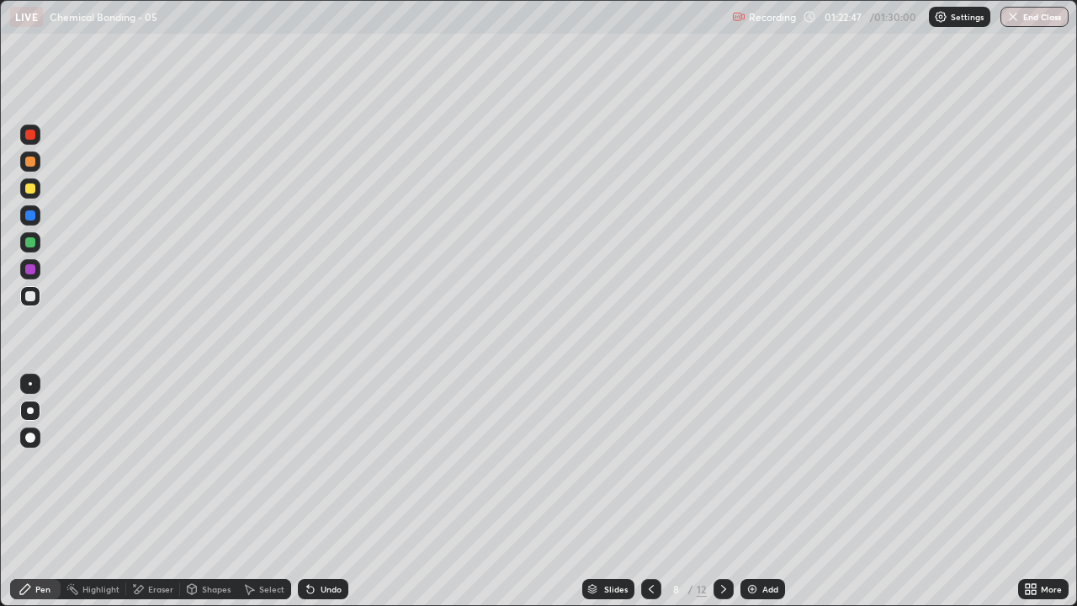
click at [722, 492] on icon at bounding box center [723, 588] width 13 height 13
click at [726, 492] on icon at bounding box center [723, 588] width 13 height 13
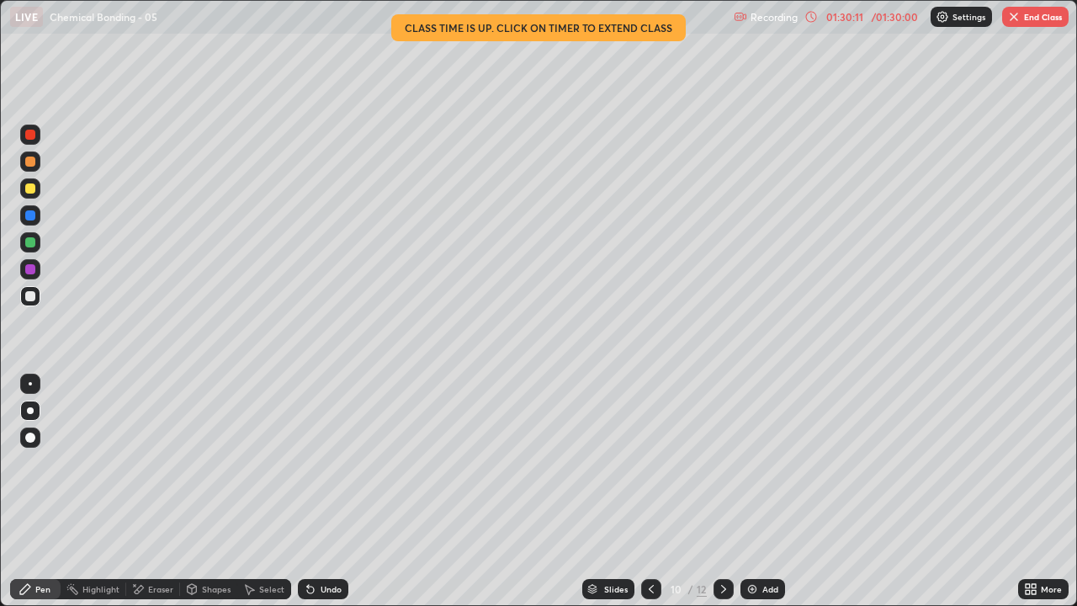
click at [722, 492] on icon at bounding box center [723, 588] width 13 height 13
click at [652, 492] on icon at bounding box center [651, 588] width 13 height 13
click at [722, 492] on icon at bounding box center [723, 588] width 13 height 13
click at [651, 492] on icon at bounding box center [651, 588] width 13 height 13
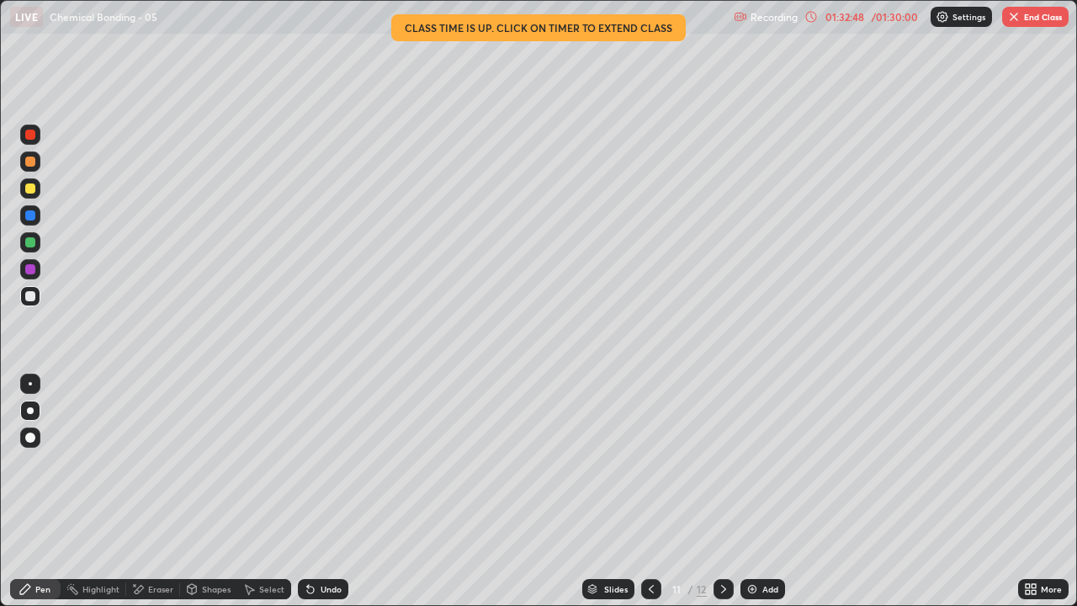
click at [714, 492] on div at bounding box center [724, 589] width 20 height 34
